Goal: Task Accomplishment & Management: Use online tool/utility

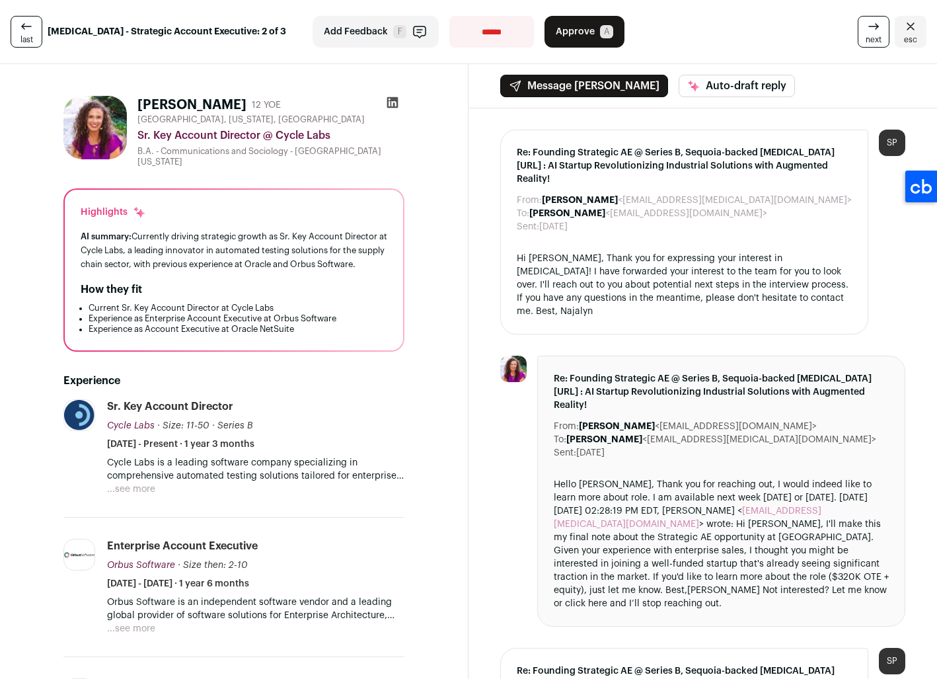
click at [386, 102] on icon at bounding box center [392, 102] width 13 height 13
click at [564, 28] on span "Approve" at bounding box center [575, 31] width 39 height 13
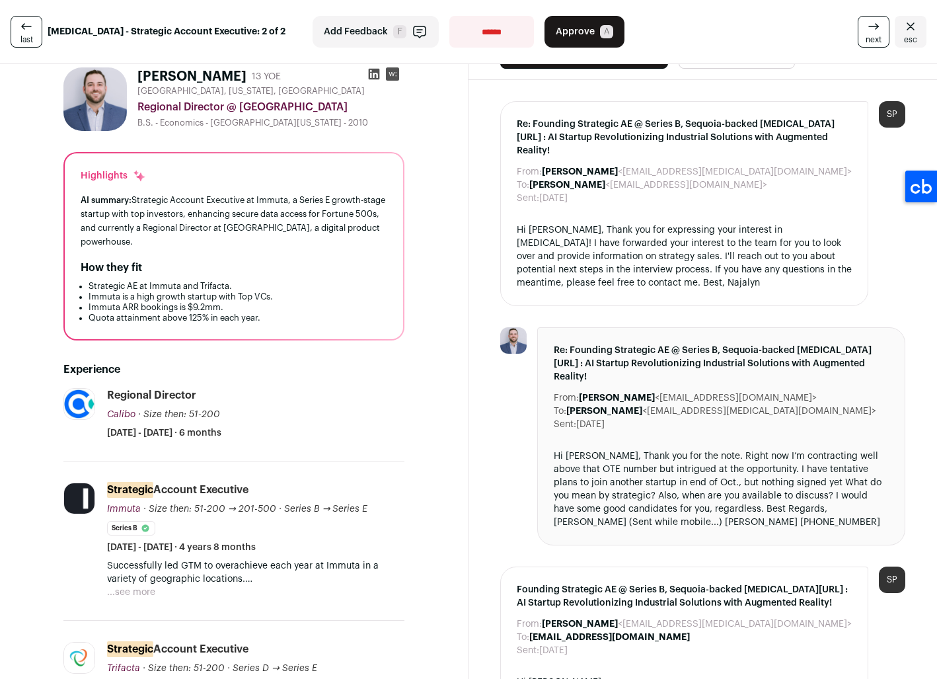
scroll to position [92, 0]
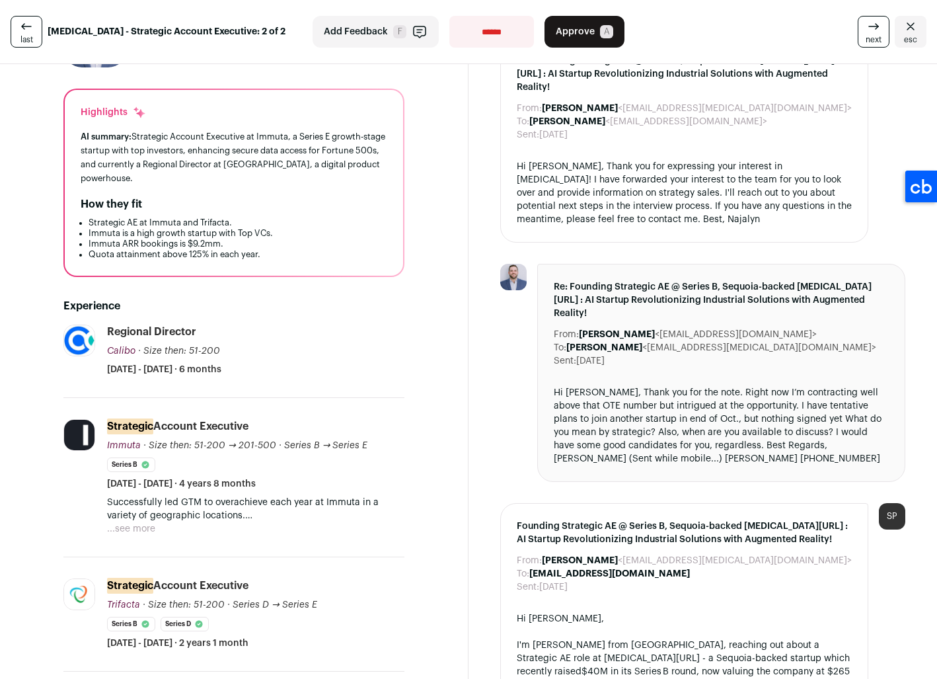
click at [142, 528] on button "...see more" at bounding box center [131, 528] width 48 height 13
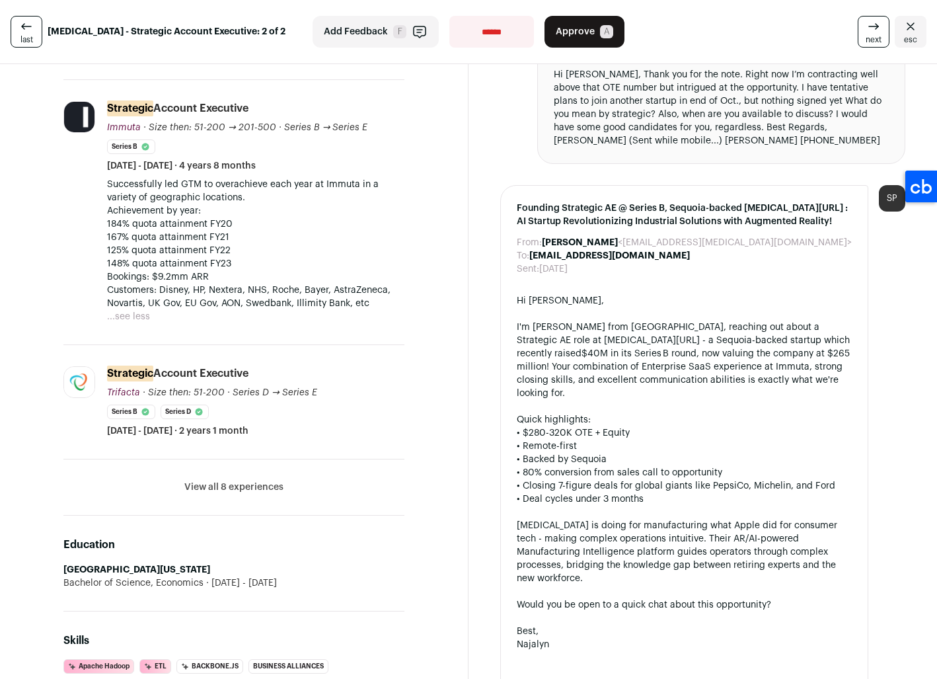
scroll to position [0, 0]
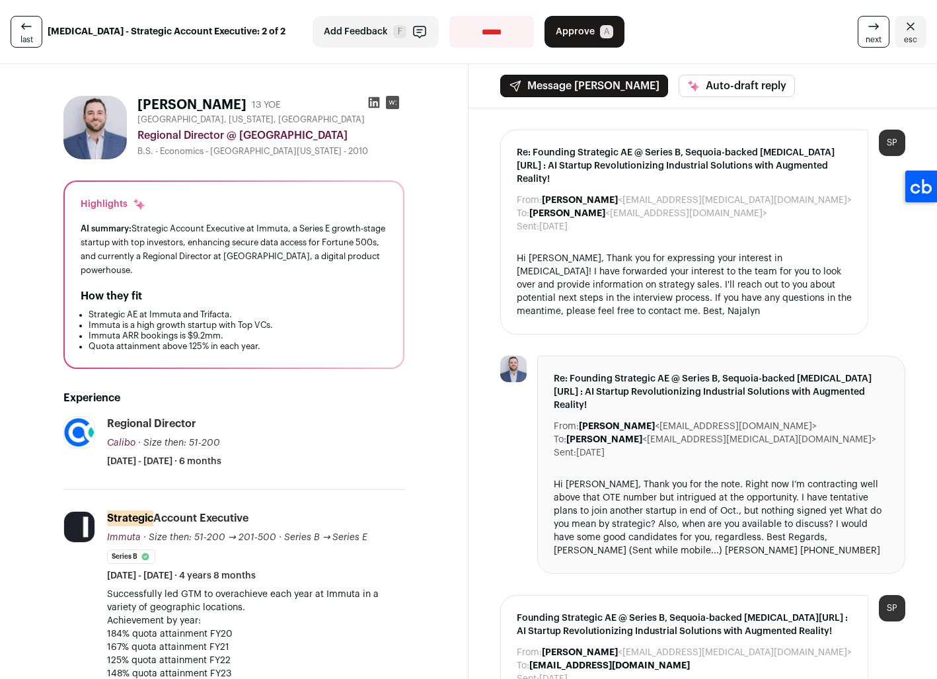
click at [372, 102] on icon at bounding box center [373, 102] width 13 height 13
click at [558, 26] on span "Approve" at bounding box center [575, 31] width 39 height 13
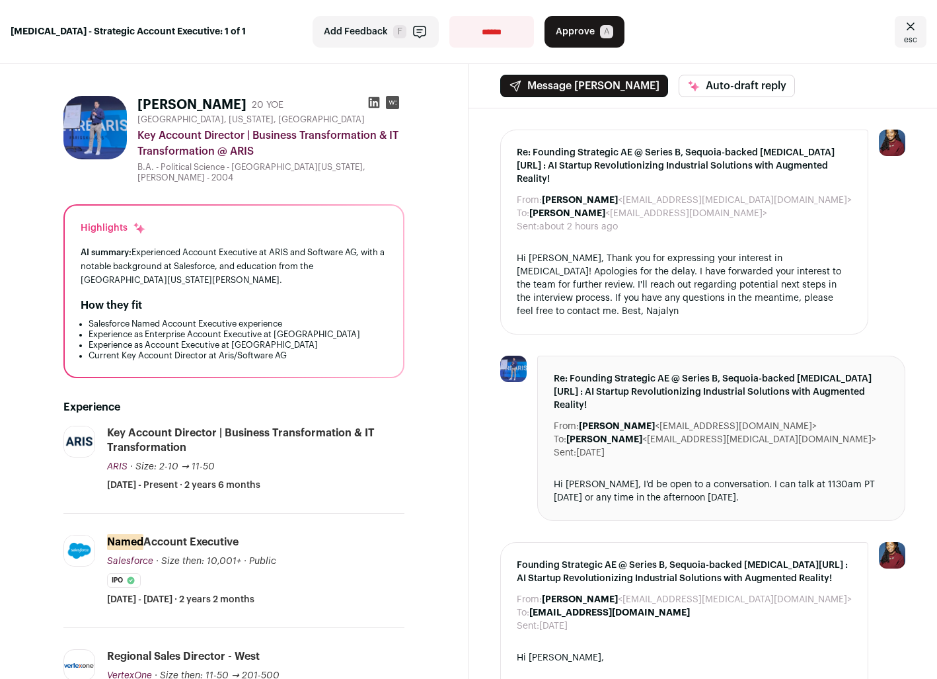
click at [369, 97] on icon at bounding box center [374, 102] width 11 height 11
click at [556, 34] on span "Approve" at bounding box center [575, 31] width 39 height 13
